Goal: Find specific page/section: Find specific page/section

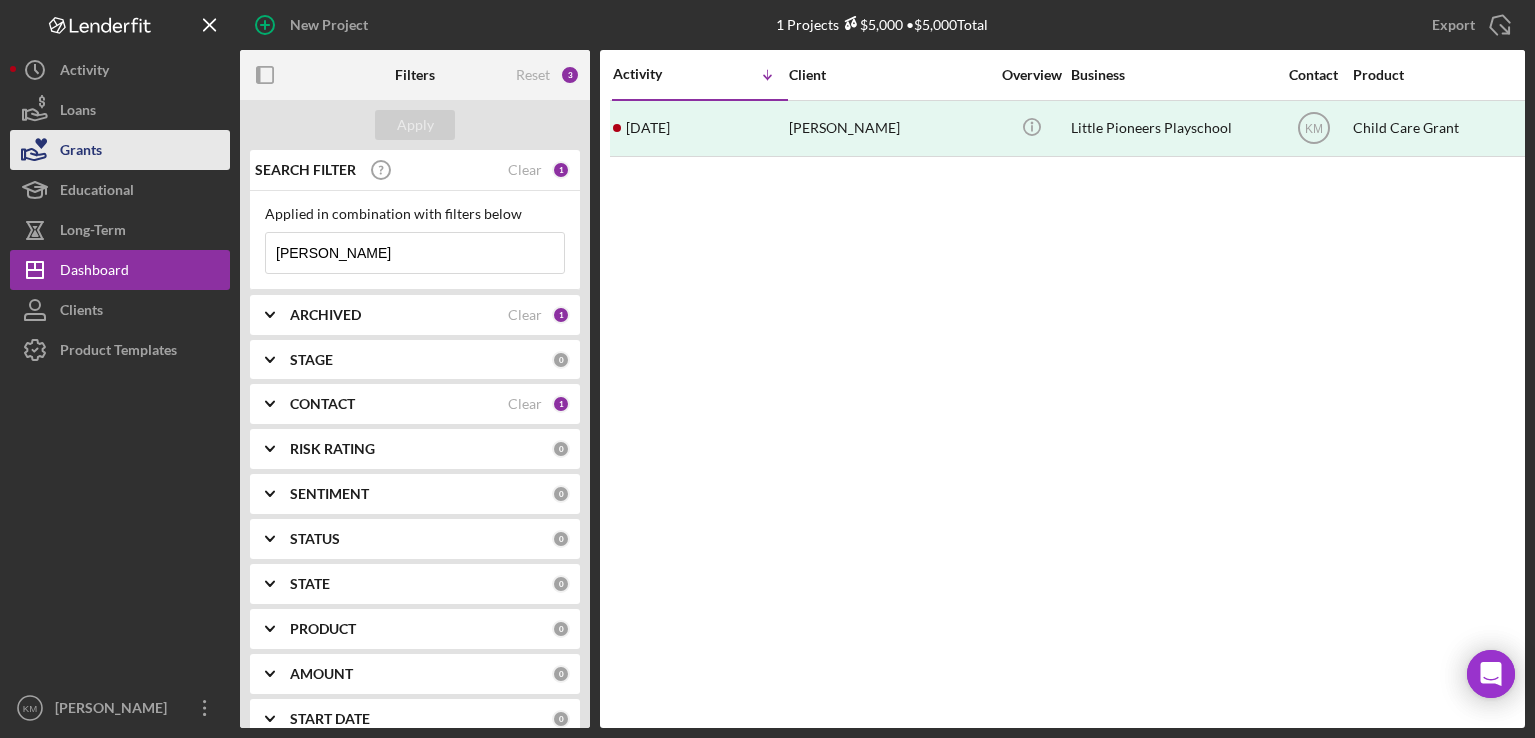
click at [76, 160] on div "Grants" at bounding box center [81, 152] width 42 height 45
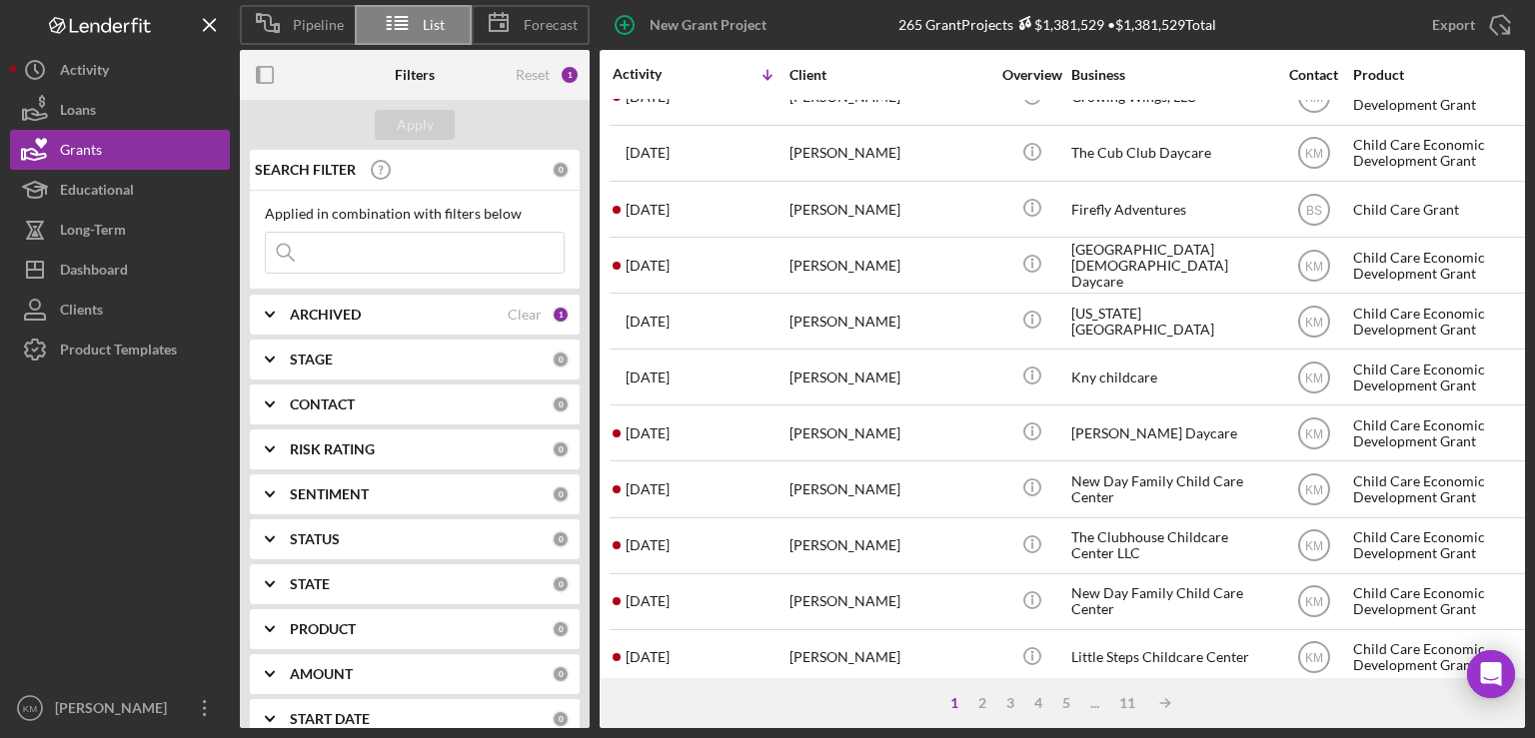
scroll to position [847, 0]
